Goal: Find specific page/section: Find specific page/section

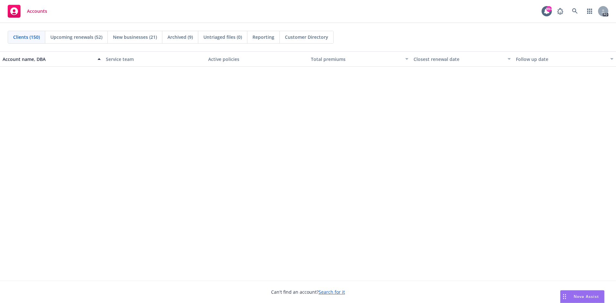
scroll to position [2247, 0]
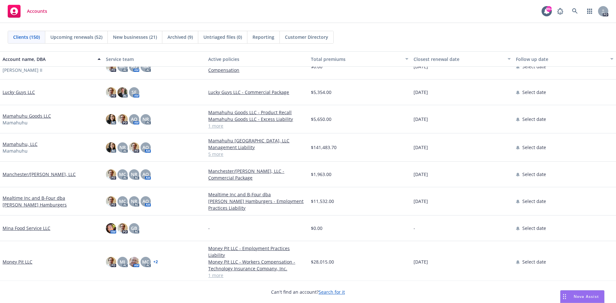
click at [22, 145] on link "Mamahuhu, LLC" at bounding box center [20, 144] width 35 height 7
